Goal: Information Seeking & Learning: Learn about a topic

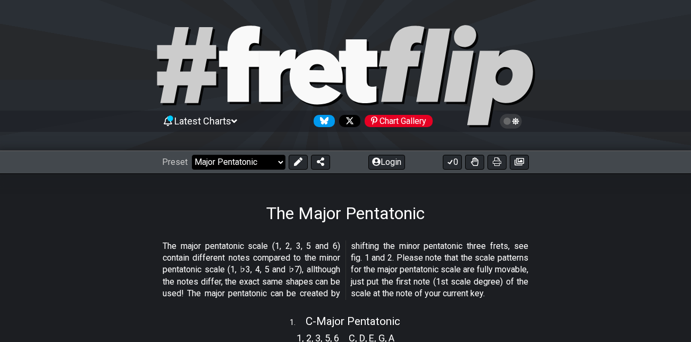
click at [270, 160] on select "Welcome to #fretflip! Initial Preset Custom Preset Minor Pentatonic Major Penta…" at bounding box center [239, 162] width 94 height 15
click at [192, 155] on select "Welcome to #fretflip! Initial Preset Custom Preset Minor Pentatonic Major Penta…" at bounding box center [239, 162] width 94 height 15
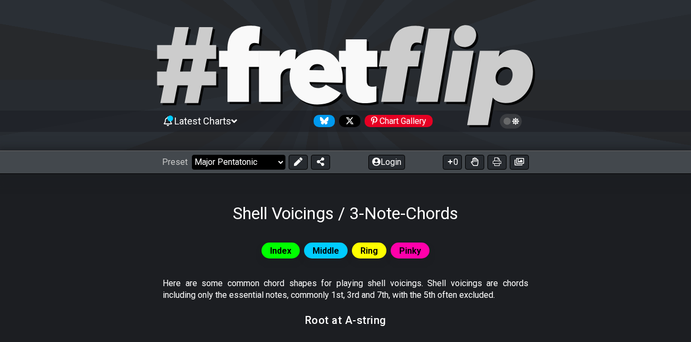
select select "/shell-voicings"
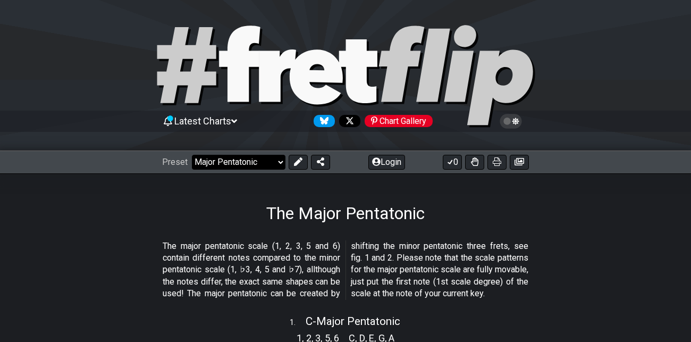
click at [268, 162] on select "Welcome to #fretflip! Initial Preset Custom Preset Minor Pentatonic Major Penta…" at bounding box center [239, 162] width 94 height 15
click at [192, 155] on select "Welcome to #fretflip! Initial Preset Custom Preset Minor Pentatonic Major Penta…" at bounding box center [239, 162] width 94 height 15
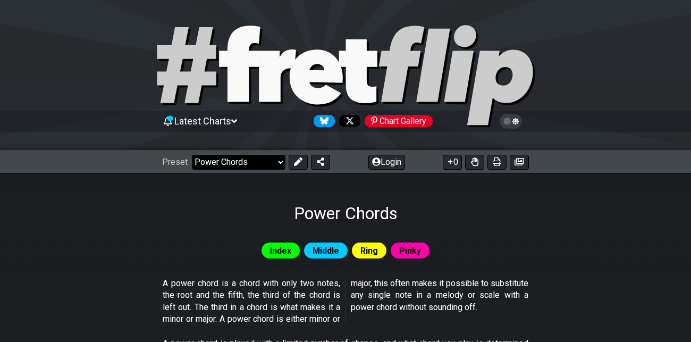
click at [248, 161] on select "Welcome to #fretflip! Initial Preset Custom Preset Minor Pentatonic Major Penta…" at bounding box center [239, 162] width 94 height 15
click at [192, 155] on select "Welcome to #fretflip! Initial Preset Custom Preset Minor Pentatonic Major Penta…" at bounding box center [239, 162] width 94 height 15
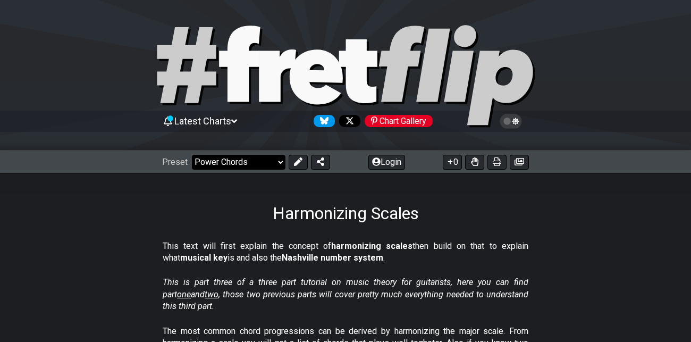
select select "/harmonizing-scales"
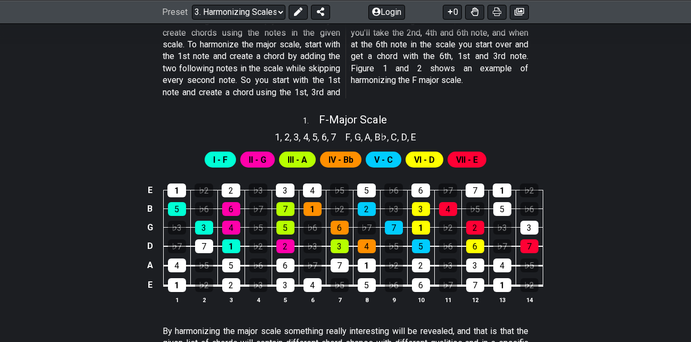
scroll to position [385, 0]
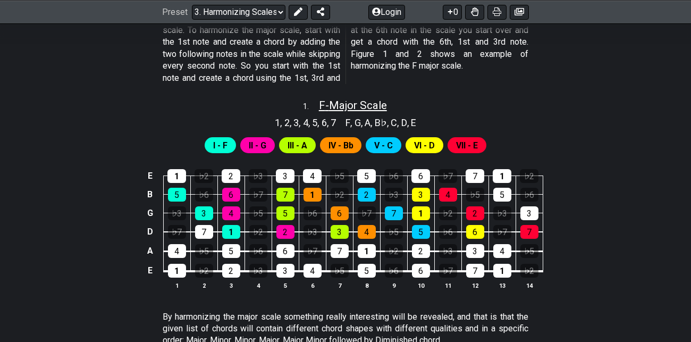
click at [360, 107] on span "F - Major Scale" at bounding box center [353, 105] width 68 height 13
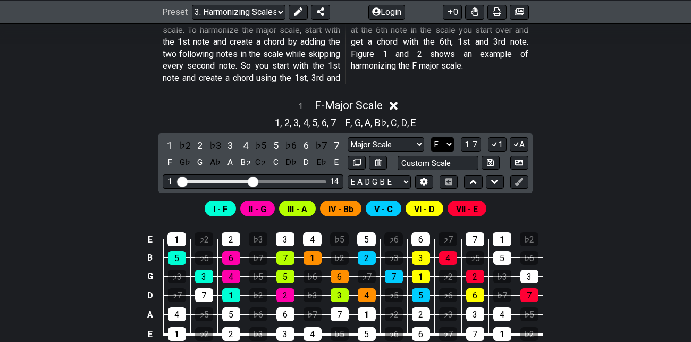
click at [446, 143] on select "A♭ A A♯ B♭ B C C♯ D♭ D D♯ E♭ E F F♯ G♭ G G♯" at bounding box center [442, 144] width 23 height 14
click at [431, 137] on select "A♭ A A♯ B♭ B C C♯ D♭ D D♯ E♭ E F F♯ G♭ G G♯" at bounding box center [442, 144] width 23 height 14
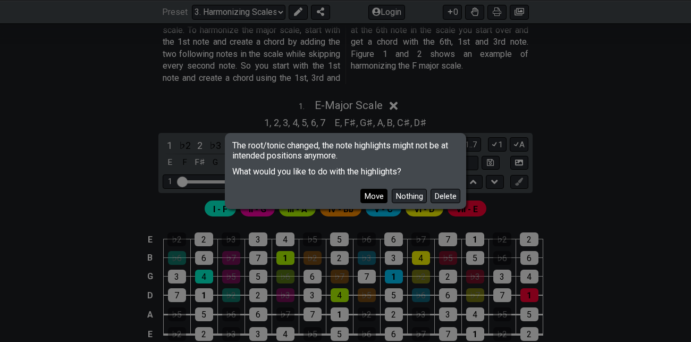
click at [369, 194] on button "Move" at bounding box center [373, 196] width 27 height 14
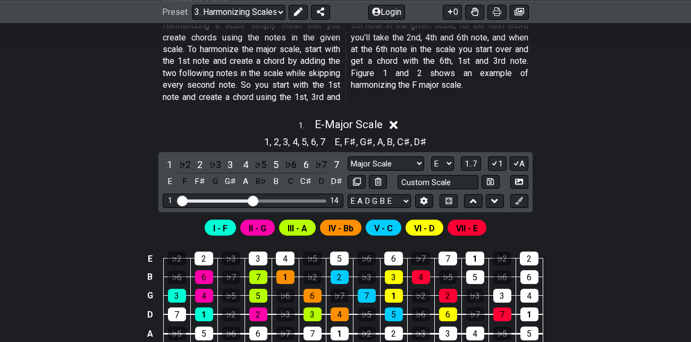
scroll to position [360, 0]
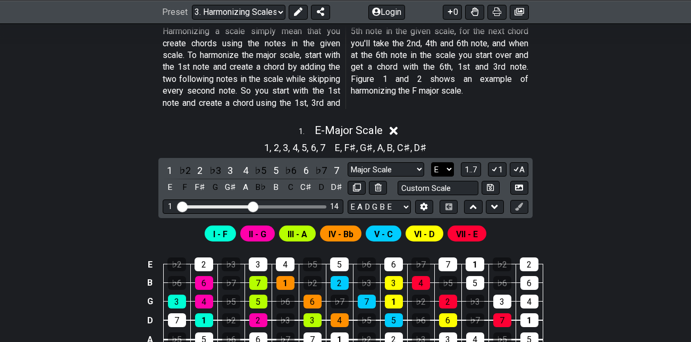
click at [448, 167] on select "A♭ A A♯ B♭ B C C♯ D♭ D D♯ E♭ E F F♯ G♭ G G♯" at bounding box center [442, 169] width 23 height 14
select select "A"
click at [431, 162] on select "A♭ A A♯ B♭ B C C♯ D♭ D D♯ E♭ E F F♯ G♭ G G♯" at bounding box center [442, 169] width 23 height 14
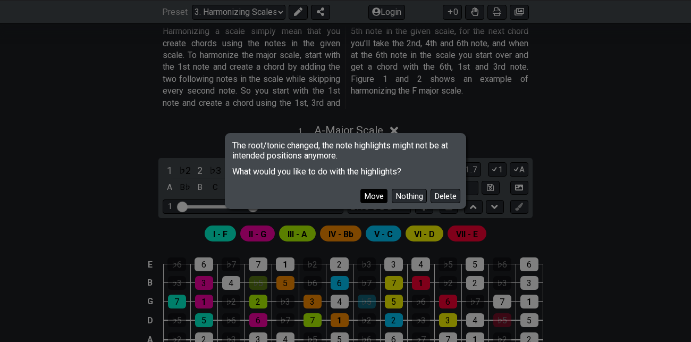
click at [375, 196] on button "Move" at bounding box center [373, 196] width 27 height 14
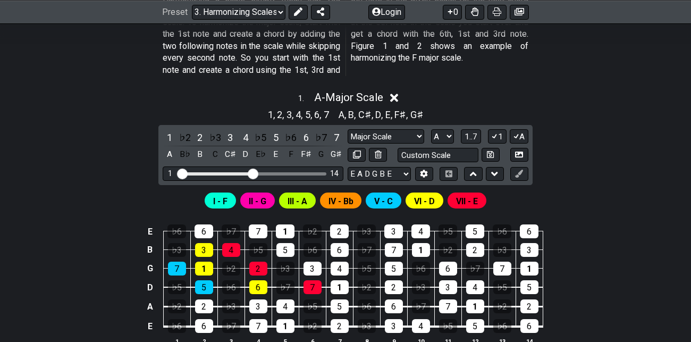
scroll to position [391, 0]
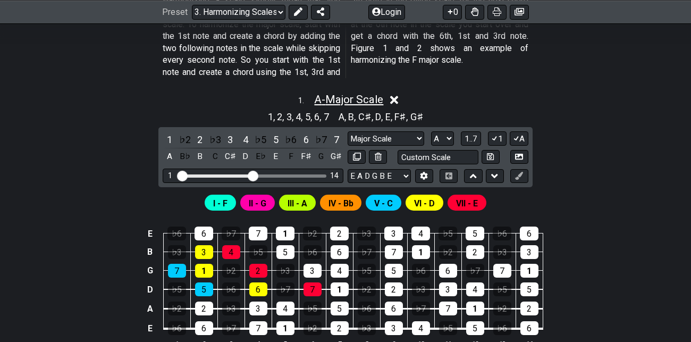
click at [362, 98] on span "A - Major Scale" at bounding box center [348, 99] width 69 height 13
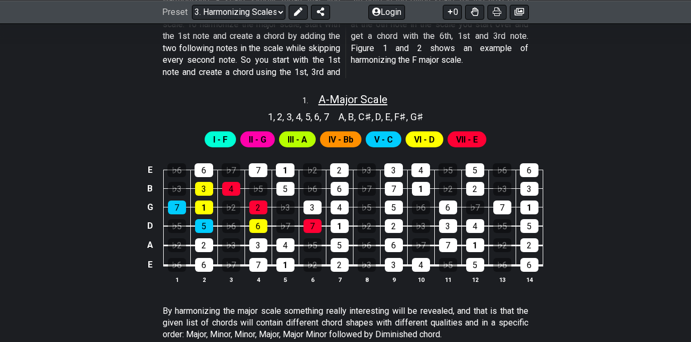
click at [362, 98] on span "A - Major Scale" at bounding box center [352, 99] width 69 height 13
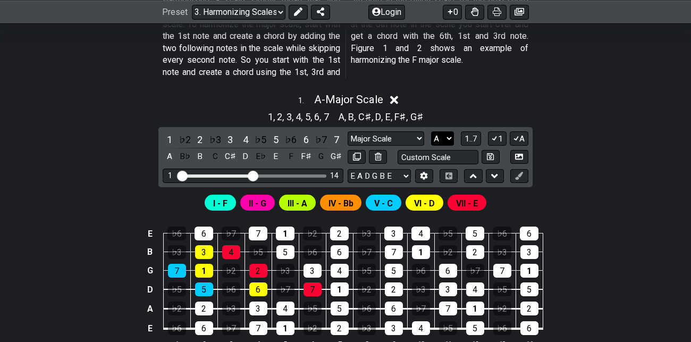
click at [443, 138] on select "A♭ A A♯ B♭ B C C♯ D♭ D D♯ E♭ E F F♯ G♭ G G♯" at bounding box center [442, 138] width 23 height 14
select select "F"
click at [431, 131] on select "A♭ A A♯ B♭ B C C♯ D♭ D D♯ E♭ E F F♯ G♭ G G♯" at bounding box center [442, 138] width 23 height 14
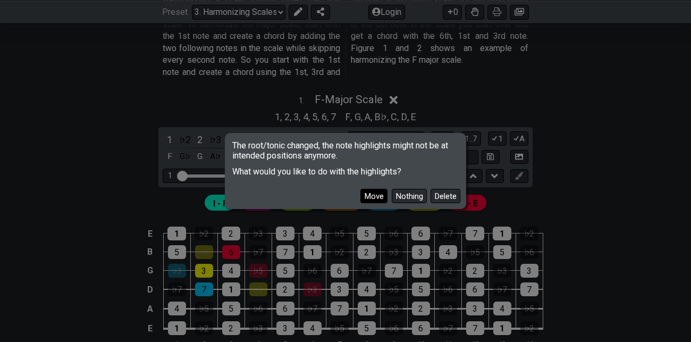
click at [378, 195] on button "Move" at bounding box center [373, 196] width 27 height 14
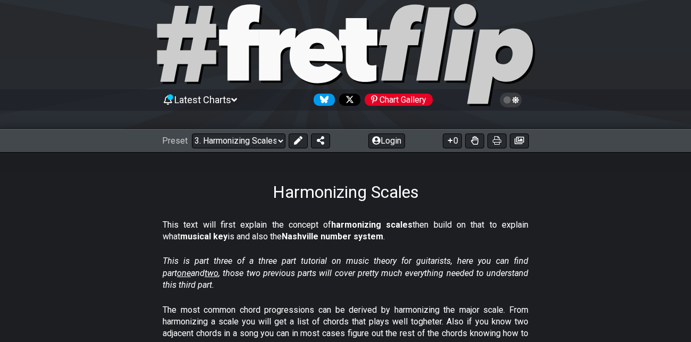
scroll to position [0, 0]
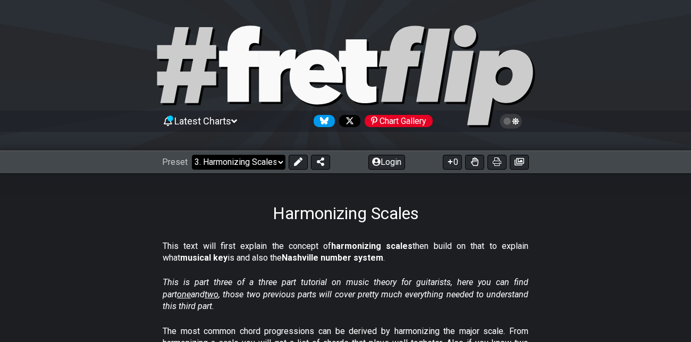
click at [267, 164] on select "Welcome to #fretflip! Initial Preset Custom Preset Minor Pentatonic Major Penta…" at bounding box center [239, 162] width 94 height 15
click at [192, 155] on select "Welcome to #fretflip! Initial Preset Custom Preset Minor Pentatonic Major Penta…" at bounding box center [239, 162] width 94 height 15
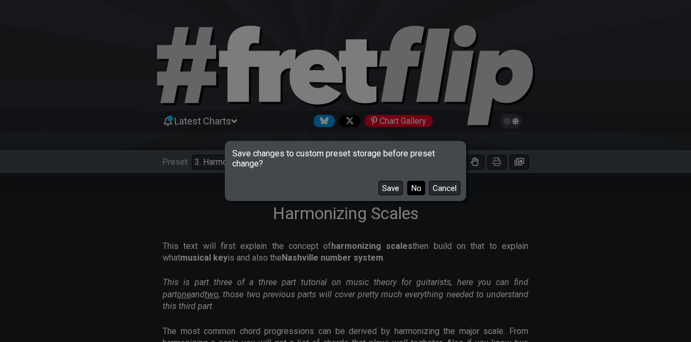
click at [418, 189] on button "No" at bounding box center [416, 188] width 18 height 14
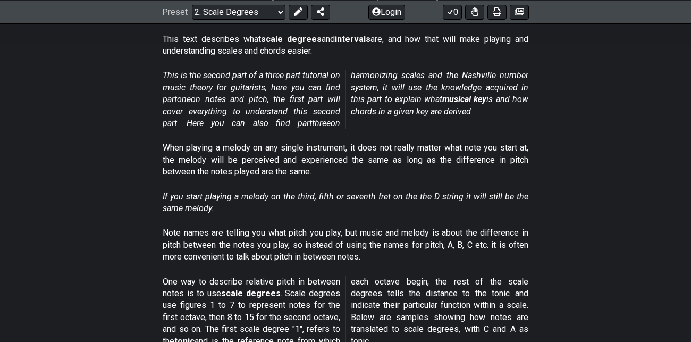
scroll to position [219, 0]
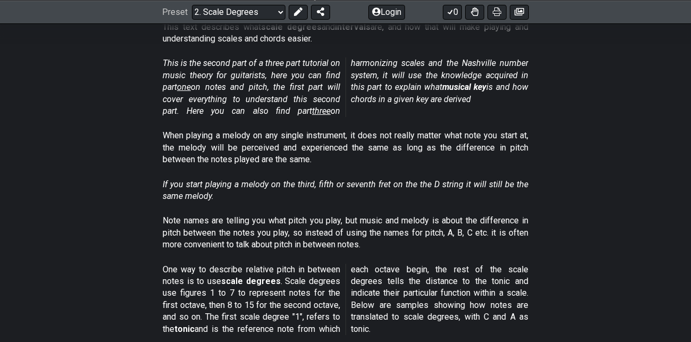
click at [312, 111] on span "three" at bounding box center [321, 111] width 19 height 10
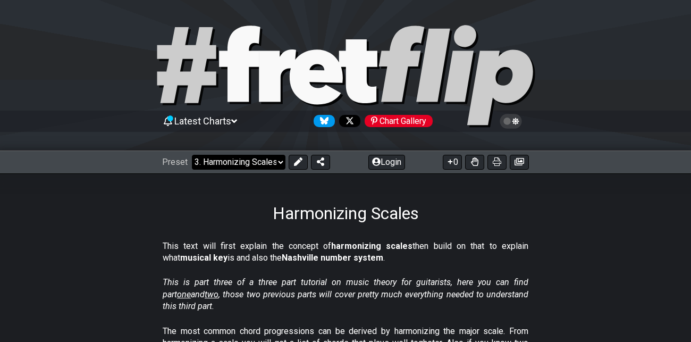
click at [255, 162] on select "Welcome to #fretflip! Initial Preset Custom Preset Minor Pentatonic Major Penta…" at bounding box center [239, 162] width 94 height 15
click at [192, 155] on select "Welcome to #fretflip! Initial Preset Custom Preset Minor Pentatonic Major Penta…" at bounding box center [239, 162] width 94 height 15
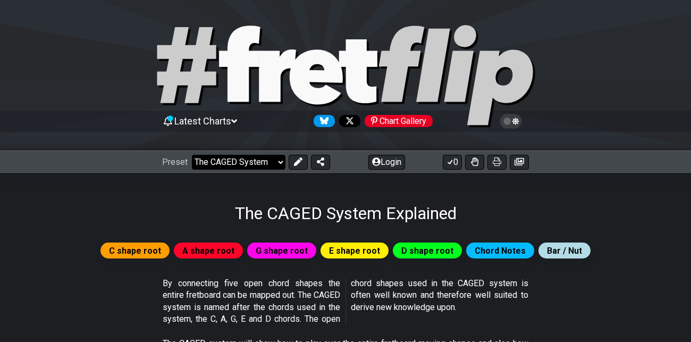
click at [278, 164] on select "Welcome to #fretflip! Initial Preset Custom Preset Minor Pentatonic Major Penta…" at bounding box center [239, 162] width 94 height 15
click at [192, 155] on select "Welcome to #fretflip! Initial Preset Custom Preset Minor Pentatonic Major Penta…" at bounding box center [239, 162] width 94 height 15
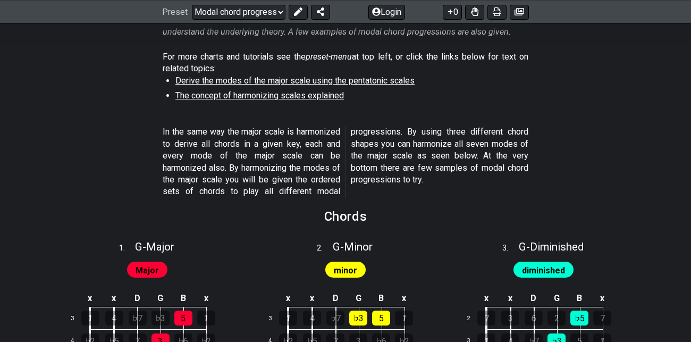
scroll to position [239, 0]
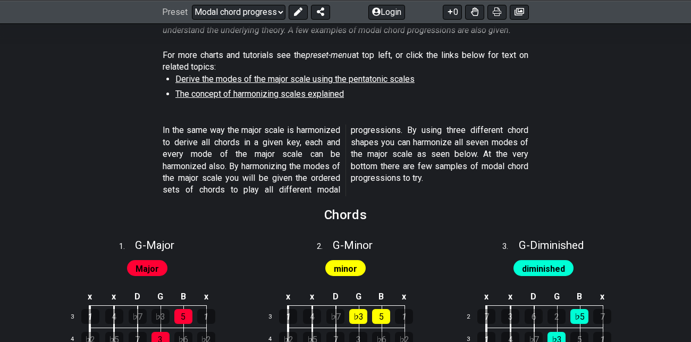
click at [309, 94] on span "The concept of harmonizing scales explained" at bounding box center [259, 94] width 168 height 10
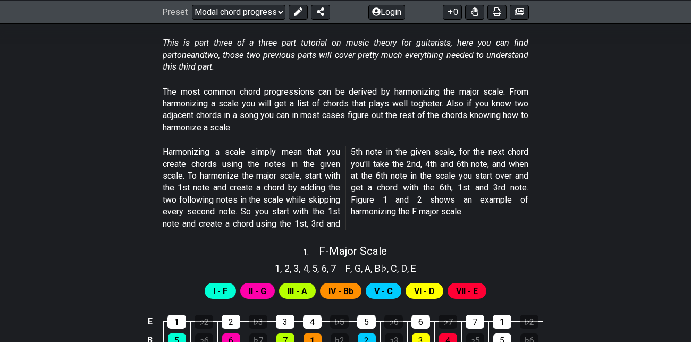
select select "/harmonizing-scales"
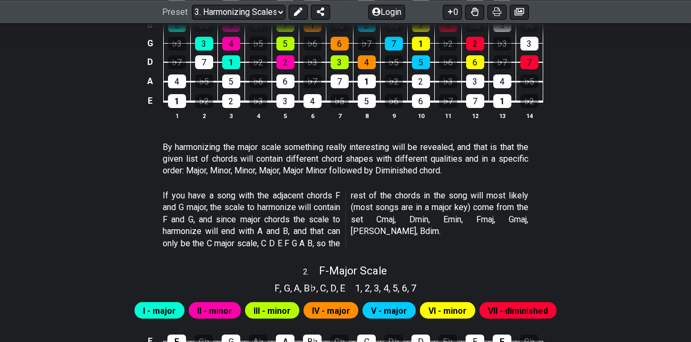
scroll to position [567, 0]
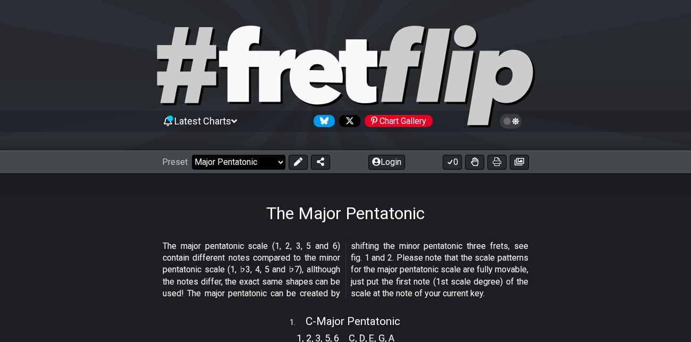
click at [252, 166] on select "Welcome to #fretflip! Initial Preset Custom Preset Minor Pentatonic Major Penta…" at bounding box center [239, 162] width 94 height 15
click at [192, 155] on select "Welcome to #fretflip! Initial Preset Custom Preset Minor Pentatonic Major Penta…" at bounding box center [239, 162] width 94 height 15
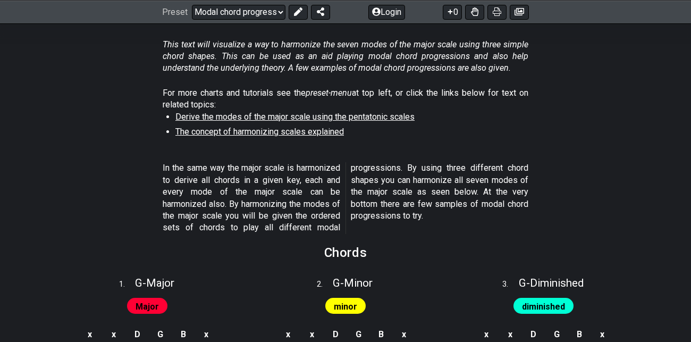
scroll to position [204, 0]
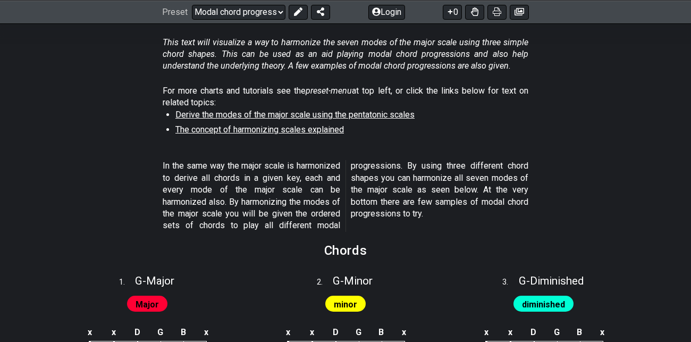
click at [378, 112] on span "Derive the modes of the major scale using the pentatonic scales" at bounding box center [294, 114] width 239 height 10
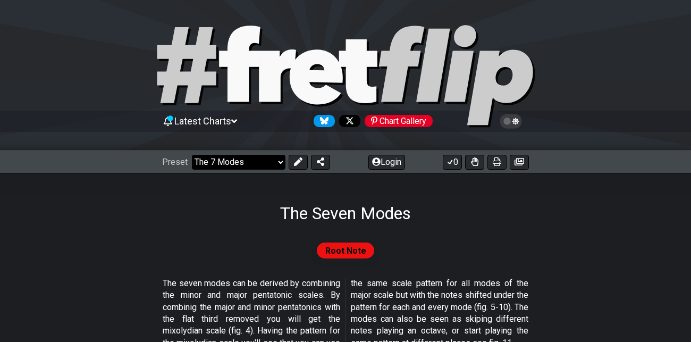
click at [272, 160] on select "Welcome to #fretflip! Initial Preset Custom Preset Minor Pentatonic Major Penta…" at bounding box center [239, 162] width 94 height 15
click at [192, 155] on select "Welcome to #fretflip! Initial Preset Custom Preset Minor Pentatonic Major Penta…" at bounding box center [239, 162] width 94 height 15
select select "/guitar-scales"
select select "C"
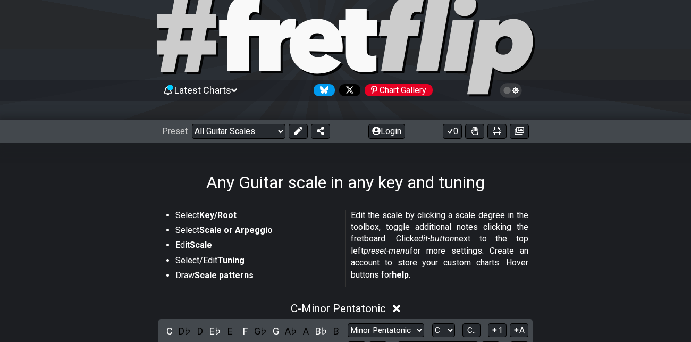
scroll to position [43, 0]
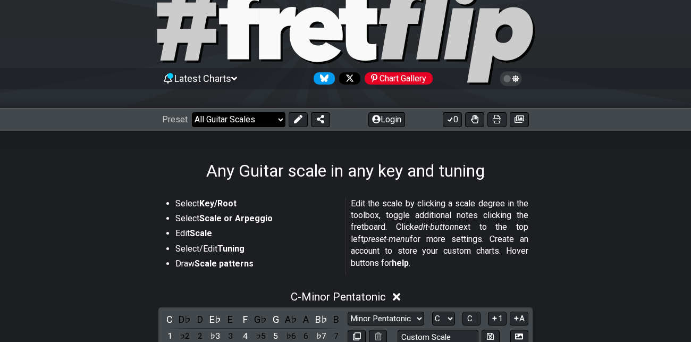
click at [276, 120] on select "Welcome to #fretflip! Initial Preset Custom Preset Minor Pentatonic Major Penta…" at bounding box center [239, 119] width 94 height 15
click at [192, 112] on select "Welcome to #fretflip! Initial Preset Custom Preset Minor Pentatonic Major Penta…" at bounding box center [239, 119] width 94 height 15
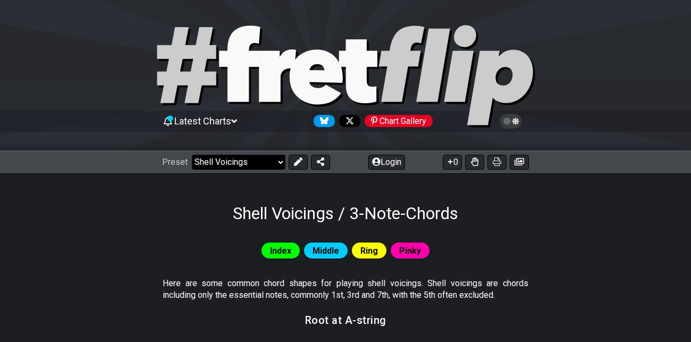
click at [253, 162] on select "Welcome to #fretflip! Initial Preset Custom Preset Minor Pentatonic Major Penta…" at bounding box center [239, 162] width 94 height 15
click at [192, 155] on select "Welcome to #fretflip! Initial Preset Custom Preset Minor Pentatonic Major Penta…" at bounding box center [239, 162] width 94 height 15
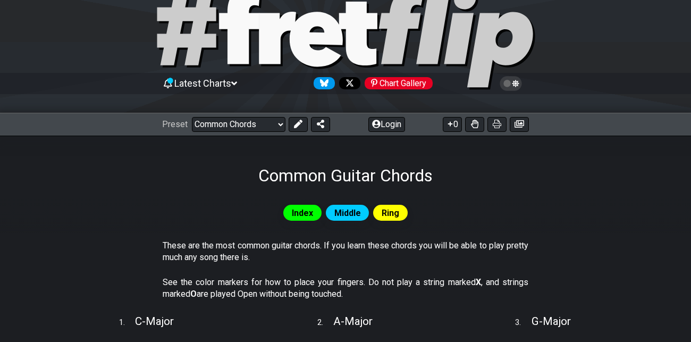
scroll to position [36, 0]
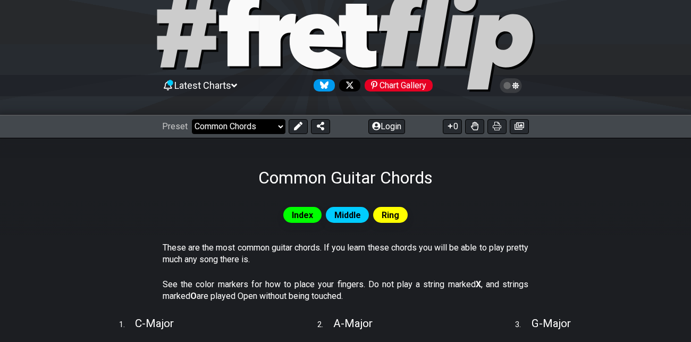
click at [248, 126] on select "Welcome to #fretflip! Initial Preset Custom Preset Minor Pentatonic Major Penta…" at bounding box center [239, 126] width 94 height 15
click at [192, 119] on select "Welcome to #fretflip! Initial Preset Custom Preset Minor Pentatonic Major Penta…" at bounding box center [239, 126] width 94 height 15
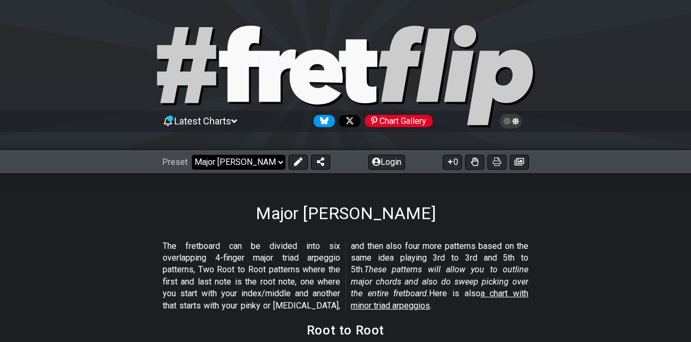
click at [269, 164] on select "Welcome to #fretflip! Initial Preset Custom Preset Minor Pentatonic Major Penta…" at bounding box center [239, 162] width 94 height 15
click at [192, 155] on select "Welcome to #fretflip! Initial Preset Custom Preset Minor Pentatonic Major Penta…" at bounding box center [239, 162] width 94 height 15
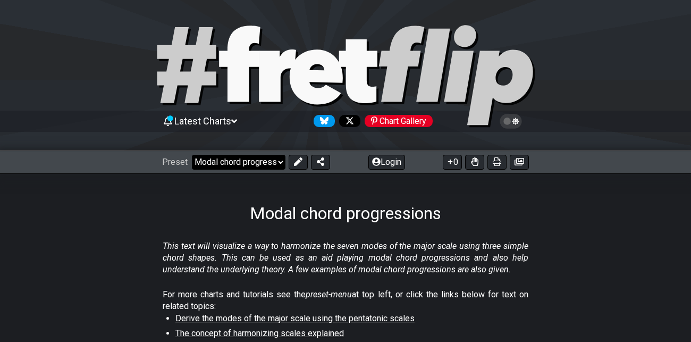
click at [227, 162] on select "Welcome to #fretflip! Initial Preset Custom Preset Minor Pentatonic Major Penta…" at bounding box center [239, 162] width 94 height 15
click at [192, 155] on select "Welcome to #fretflip! Initial Preset Custom Preset Minor Pentatonic Major Penta…" at bounding box center [239, 162] width 94 height 15
select select "/how-to-solo"
select select "C"
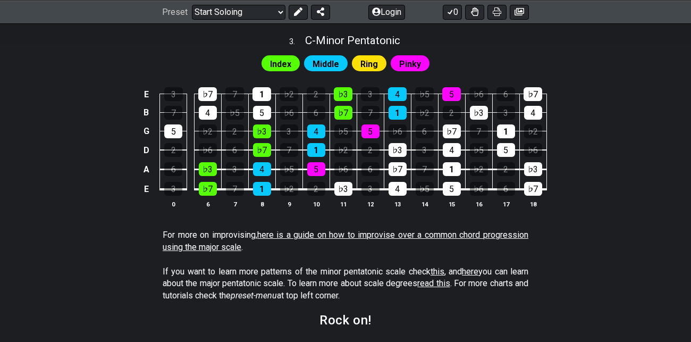
scroll to position [830, 0]
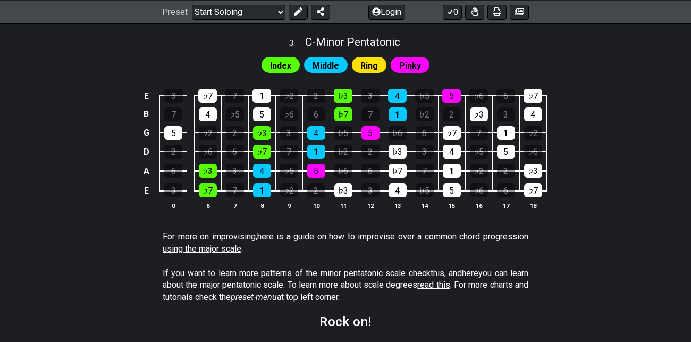
click at [383, 235] on link "here is a guide on how to improvise over a common chord progression using the m…" at bounding box center [346, 242] width 366 height 22
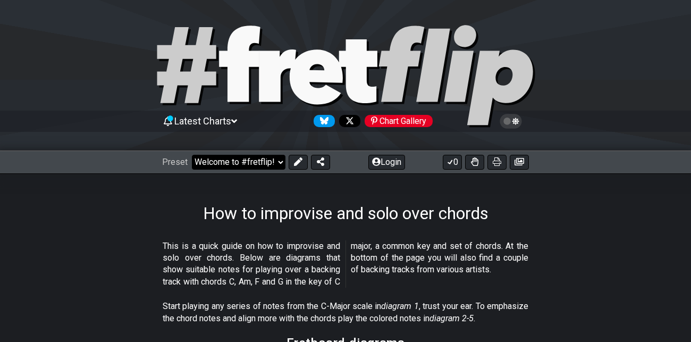
click at [251, 164] on select "Welcome to #fretflip! Initial Preset Custom Preset Minor Pentatonic Major Penta…" at bounding box center [239, 162] width 94 height 15
click at [87, 84] on div at bounding box center [345, 77] width 691 height 108
select select "C"
